Goal: Book appointment/travel/reservation

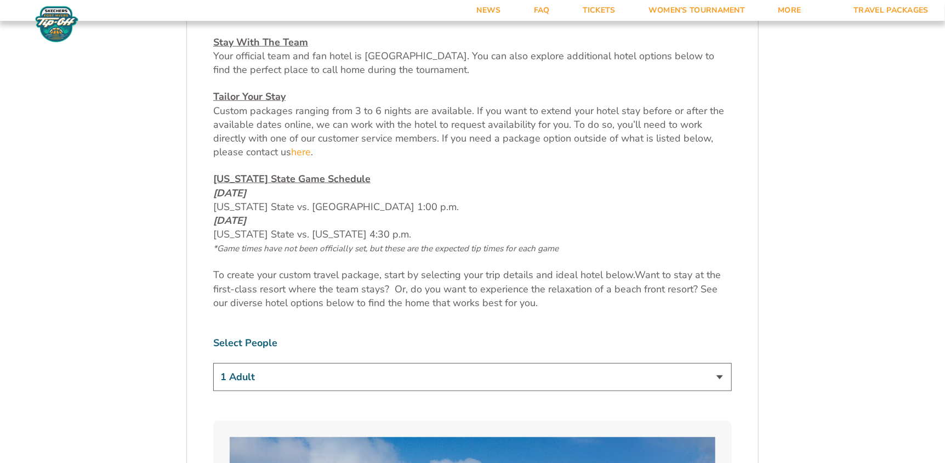
scroll to position [468, 0]
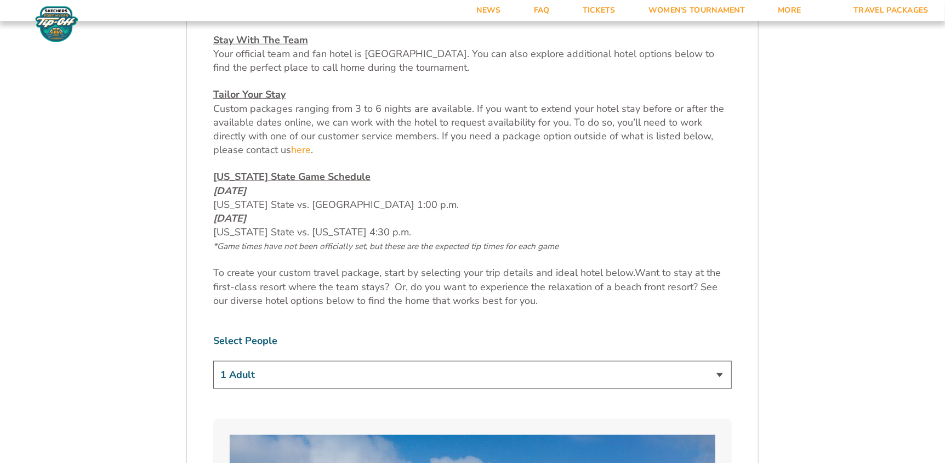
click at [244, 374] on select "1 Adult 2 Adults 3 Adults 4 Adults 2 Adults + 1 Child 2 Adults + 2 Children 2 A…" at bounding box center [472, 375] width 519 height 28
select select "2 Adults + 2 Children"
click at [213, 361] on select "1 Adult 2 Adults 3 Adults 4 Adults 2 Adults + 1 Child 2 Adults + 2 Children 2 A…" at bounding box center [472, 375] width 519 height 28
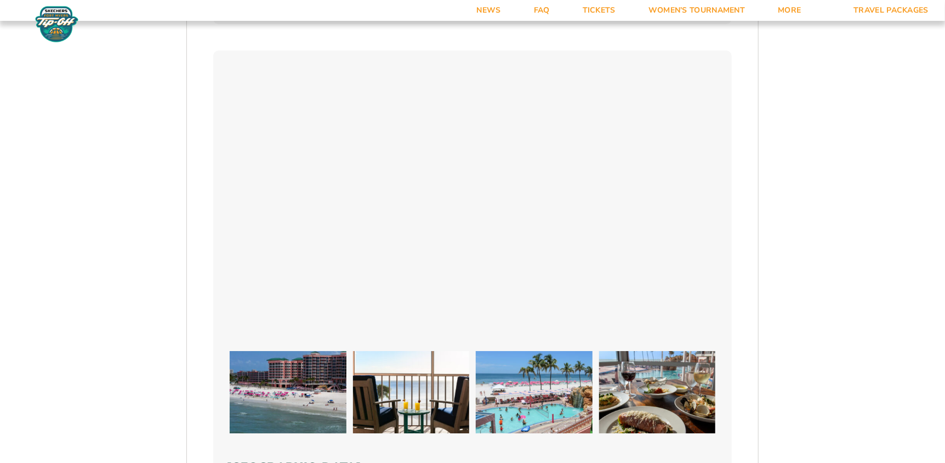
scroll to position [2189, 0]
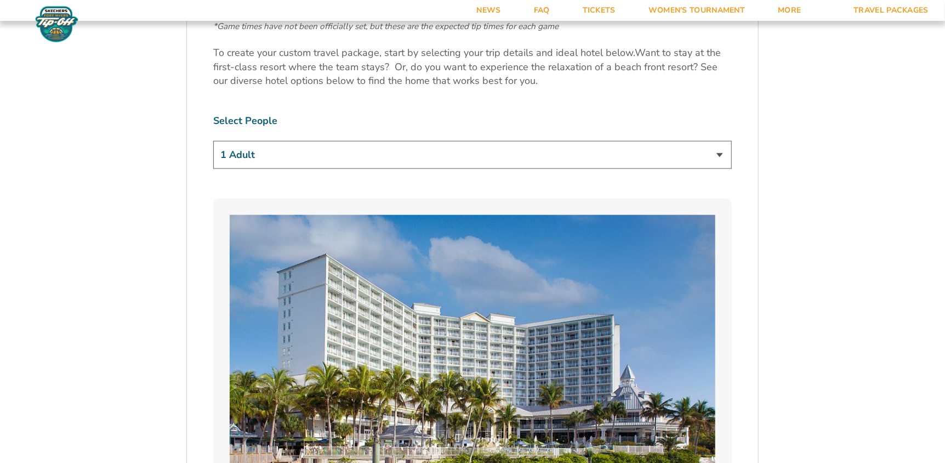
scroll to position [688, 0]
click at [261, 158] on select "1 Adult 2 Adults 3 Adults 4 Adults 2 Adults + 1 Child 2 Adults + 2 Children 2 A…" at bounding box center [472, 154] width 519 height 28
select select "2 Adults + 2 Children"
click at [213, 140] on select "1 Adult 2 Adults 3 Adults 4 Adults 2 Adults + 1 Child 2 Adults + 2 Children 2 A…" at bounding box center [472, 154] width 519 height 28
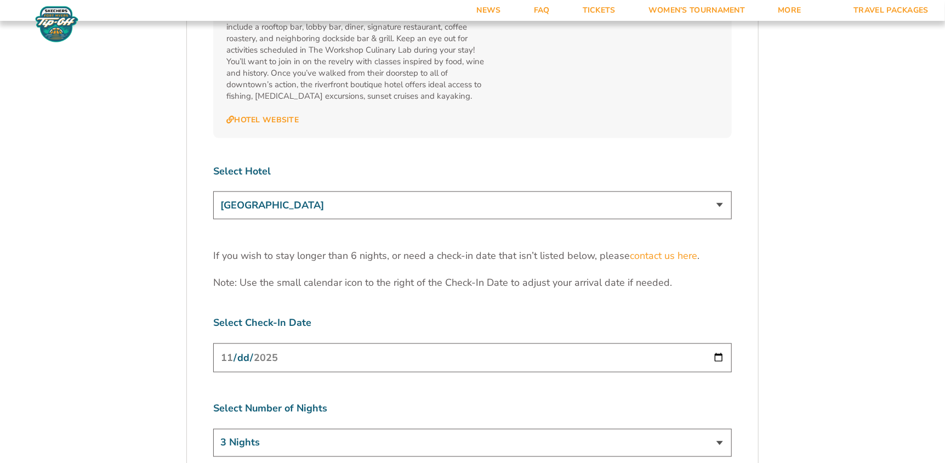
scroll to position [3355, 0]
click at [253, 190] on select "Marriott Sanibel Harbour Resort & Spa Margaritaville Beach Resort Pink Shell Be…" at bounding box center [472, 204] width 519 height 28
click at [214, 314] on label "Select Check-In Date" at bounding box center [472, 321] width 519 height 14
